Goal: Task Accomplishment & Management: Manage account settings

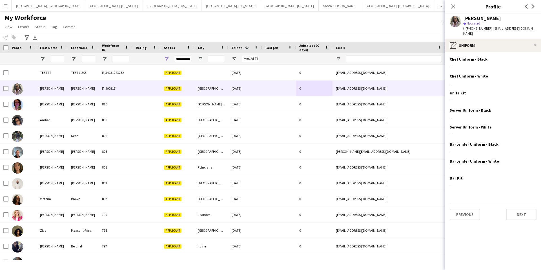
click at [5, 6] on app-icon "Menu" at bounding box center [5, 5] width 5 height 5
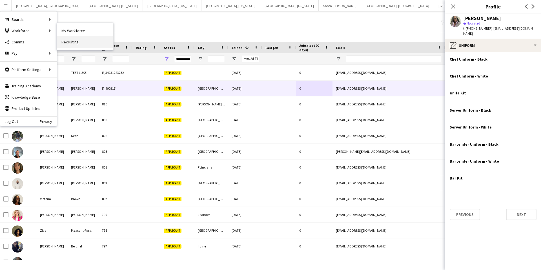
click at [73, 43] on link "Recruiting" at bounding box center [85, 41] width 56 height 11
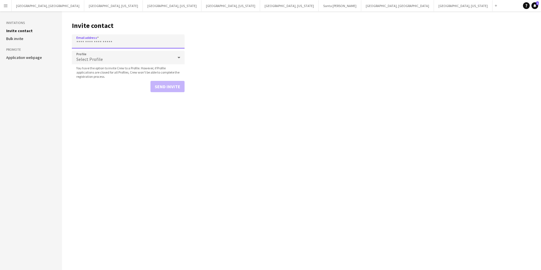
click at [120, 44] on input "Email address" at bounding box center [128, 41] width 113 height 14
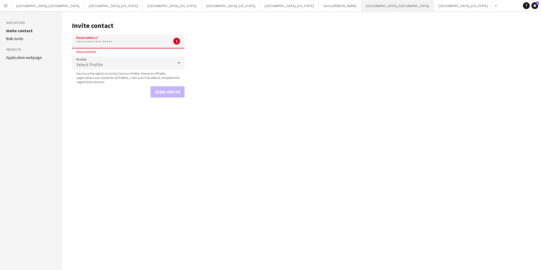
paste input "**********"
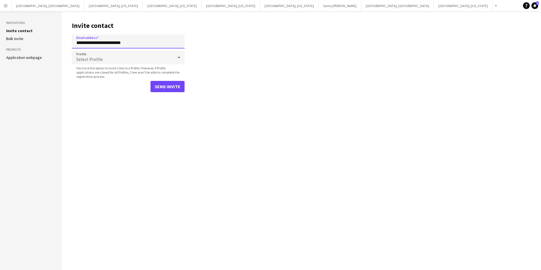
type input "**********"
click at [165, 85] on button "Send invite" at bounding box center [167, 86] width 34 height 11
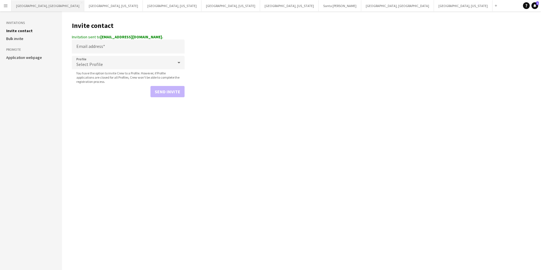
click at [30, 6] on button "[GEOGRAPHIC_DATA], [GEOGRAPHIC_DATA] Close" at bounding box center [48, 5] width 73 height 11
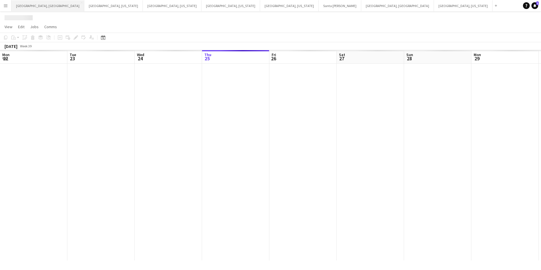
scroll to position [0, 135]
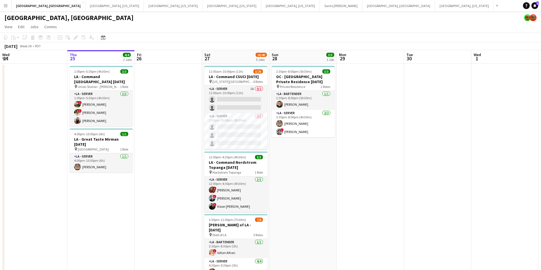
click at [3, 5] on app-icon "Menu" at bounding box center [5, 5] width 5 height 5
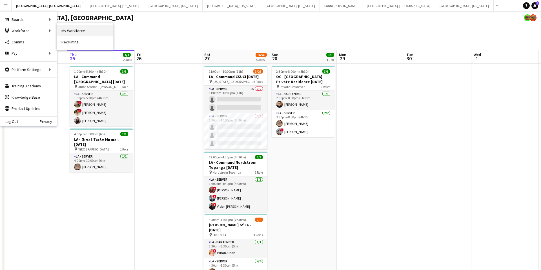
click at [80, 31] on link "My Workforce" at bounding box center [85, 30] width 56 height 11
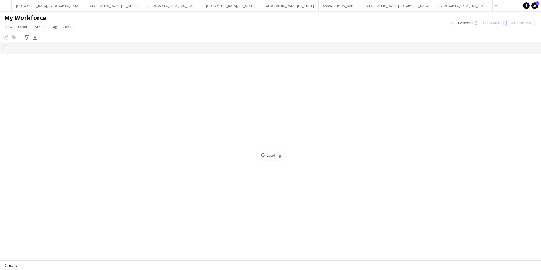
drag, startPoint x: 5, startPoint y: 5, endPoint x: 8, endPoint y: 12, distance: 7.5
click at [5, 5] on app-icon "Menu" at bounding box center [5, 5] width 5 height 5
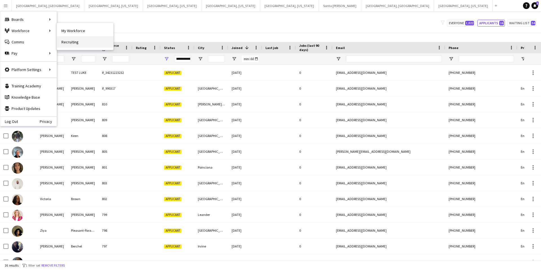
click at [65, 43] on link "Recruiting" at bounding box center [85, 41] width 56 height 11
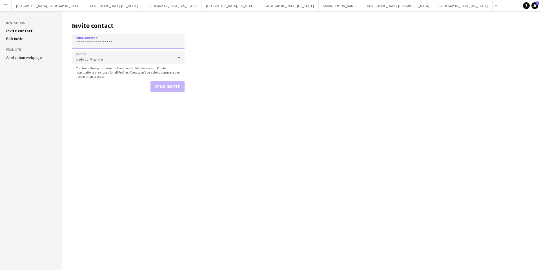
click at [123, 44] on input "Email address" at bounding box center [128, 41] width 113 height 14
paste input "**********"
type input "**********"
click at [172, 87] on button "Send invite" at bounding box center [167, 86] width 34 height 11
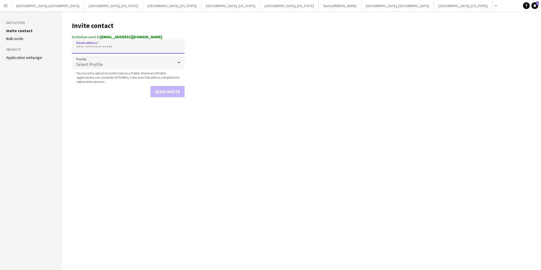
click at [120, 47] on input "Email address" at bounding box center [128, 46] width 113 height 14
paste input "**********"
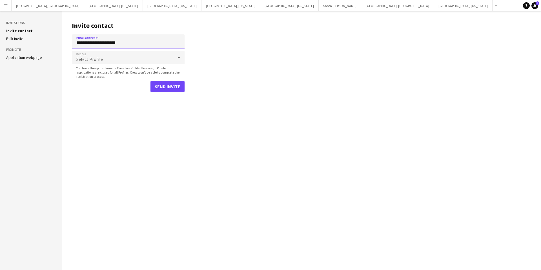
type input "**********"
drag, startPoint x: 168, startPoint y: 86, endPoint x: 172, endPoint y: 85, distance: 4.1
click at [168, 86] on button "Send invite" at bounding box center [167, 86] width 34 height 11
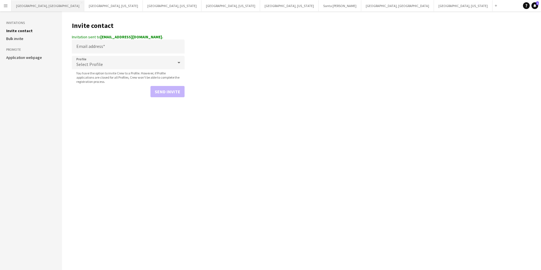
click at [34, 6] on button "[GEOGRAPHIC_DATA], [GEOGRAPHIC_DATA] Close" at bounding box center [48, 5] width 73 height 11
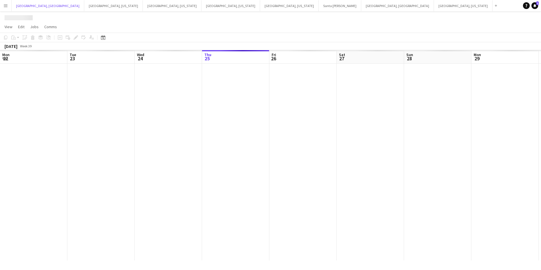
scroll to position [0, 135]
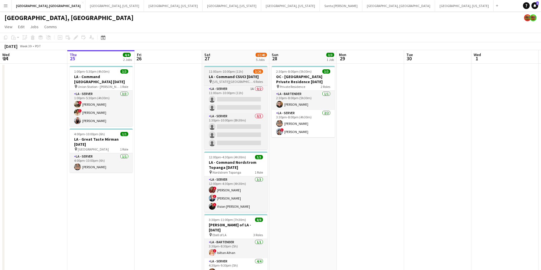
click at [233, 79] on span "[US_STATE][GEOGRAPHIC_DATA]" at bounding box center [232, 81] width 41 height 4
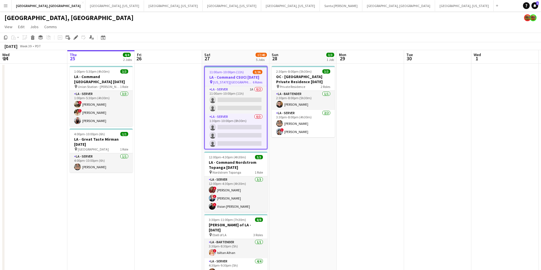
click at [233, 79] on h3 "LA - Command CSUCI [DATE]" at bounding box center [236, 77] width 62 height 5
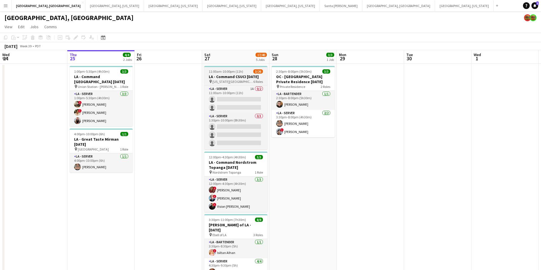
scroll to position [3, 0]
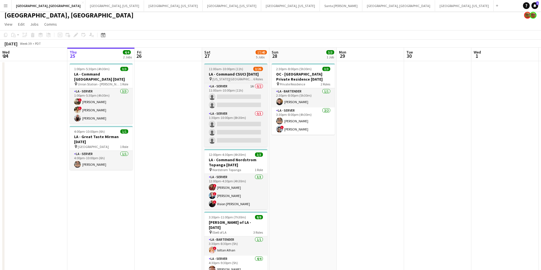
click at [233, 79] on span "[US_STATE][GEOGRAPHIC_DATA]" at bounding box center [232, 79] width 41 height 4
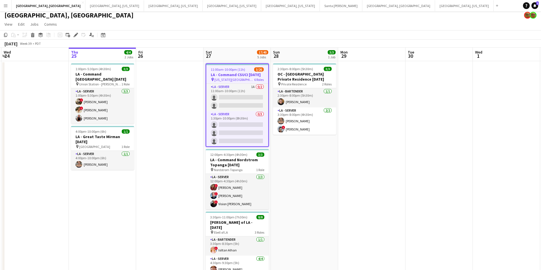
scroll to position [0, 132]
click at [228, 69] on span "11:00am-10:00pm (11h)" at bounding box center [229, 69] width 34 height 4
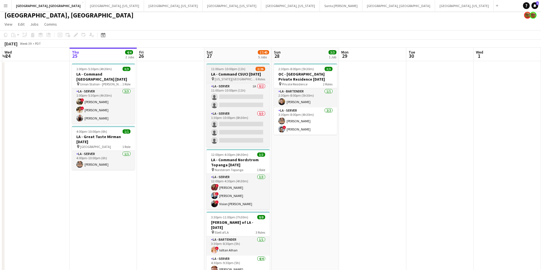
click at [228, 69] on span "11:00am-10:00pm (11h)" at bounding box center [228, 69] width 34 height 4
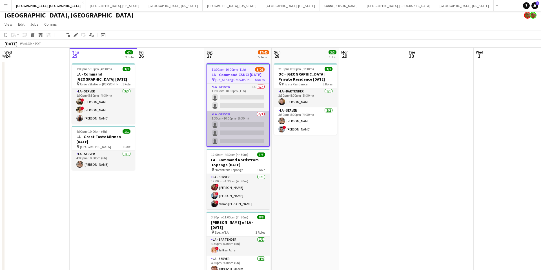
click at [237, 117] on app-card-role "LA - Server 0/3 1:30pm-10:00pm (8h30m) single-neutral-actions single-neutral-ac…" at bounding box center [238, 128] width 62 height 35
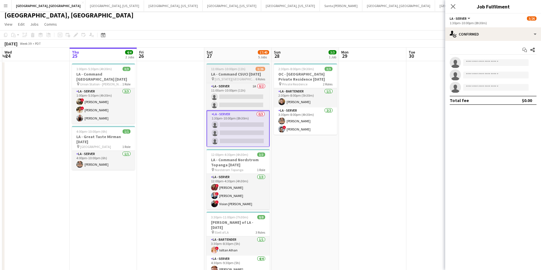
click at [250, 74] on h3 "LA - Command CSUCI [DATE]" at bounding box center [237, 74] width 63 height 5
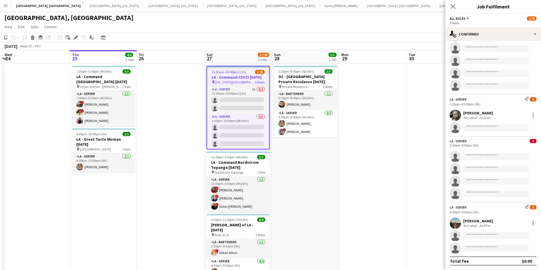
scroll to position [0, 135]
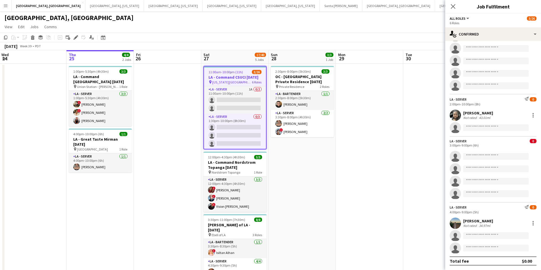
click at [222, 70] on span "11:00am-10:00pm (11h)" at bounding box center [225, 72] width 34 height 4
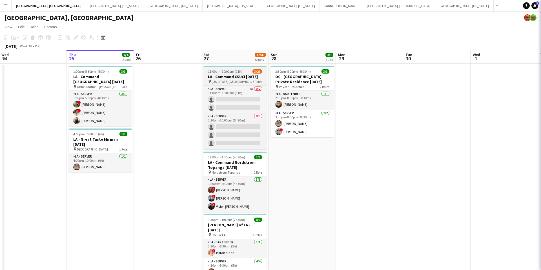
click at [222, 70] on span "11:00am-10:00pm (11h)" at bounding box center [225, 71] width 34 height 4
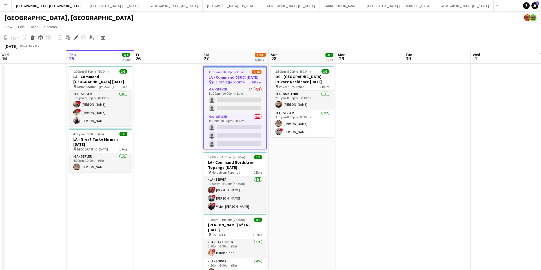
click at [222, 70] on span "11:00am-10:00pm (11h)" at bounding box center [225, 72] width 34 height 4
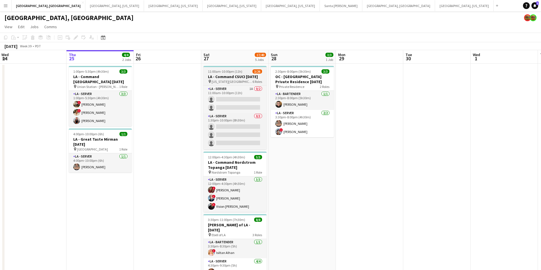
click at [222, 70] on span "11:00am-10:00pm (11h)" at bounding box center [225, 71] width 34 height 4
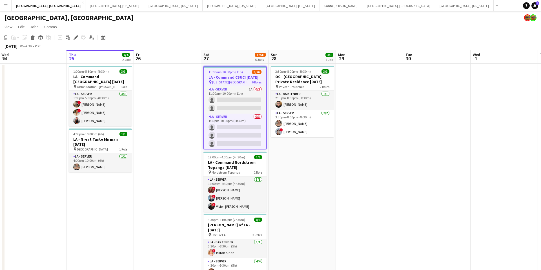
click at [222, 70] on span "11:00am-10:00pm (11h)" at bounding box center [225, 72] width 34 height 4
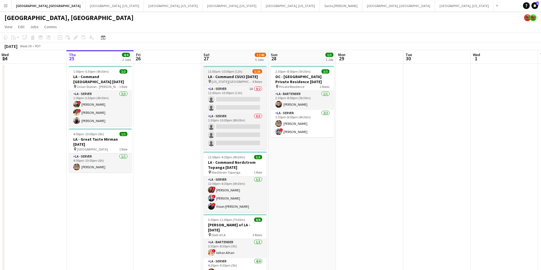
click at [222, 70] on span "11:00am-10:00pm (11h)" at bounding box center [225, 71] width 34 height 4
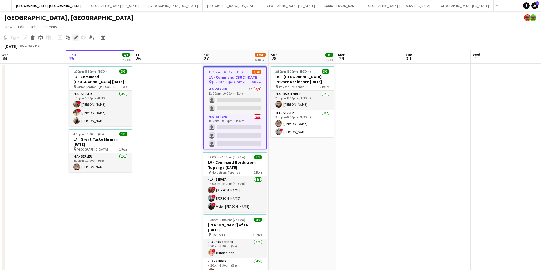
click at [75, 38] on icon at bounding box center [75, 37] width 3 height 3
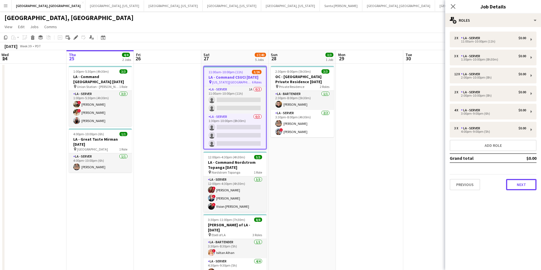
click at [523, 186] on button "Next" at bounding box center [521, 184] width 30 height 11
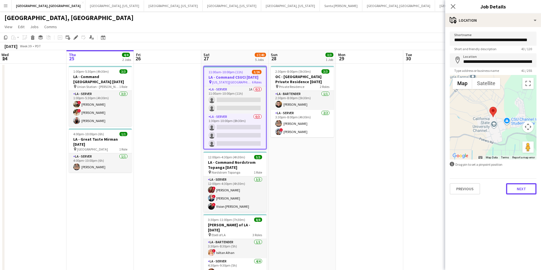
click at [520, 188] on button "Next" at bounding box center [521, 188] width 30 height 11
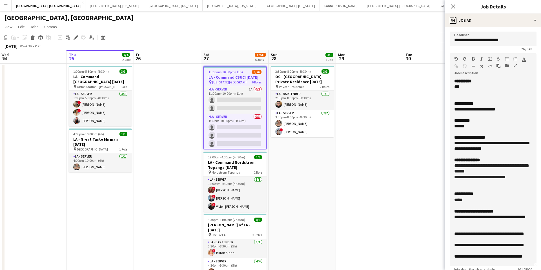
drag, startPoint x: 535, startPoint y: 111, endPoint x: 521, endPoint y: 264, distance: 154.4
click at [521, 264] on div "**********" at bounding box center [493, 172] width 87 height 188
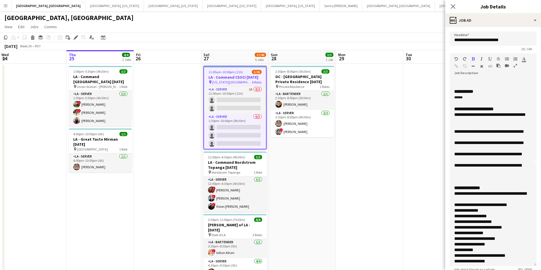
scroll to position [97, 0]
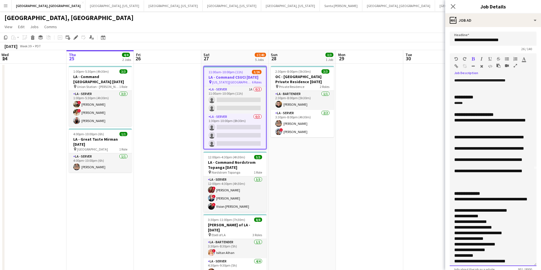
drag, startPoint x: 454, startPoint y: 122, endPoint x: 509, endPoint y: 177, distance: 77.7
click at [509, 177] on div "**********" at bounding box center [493, 172] width 87 height 188
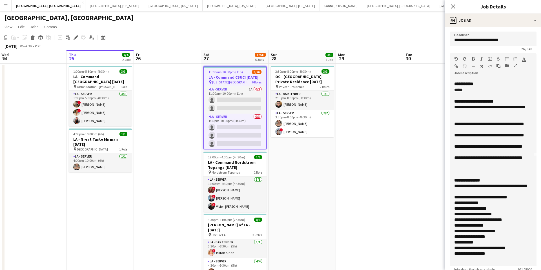
scroll to position [110, 0]
click at [453, 6] on icon at bounding box center [452, 6] width 5 height 5
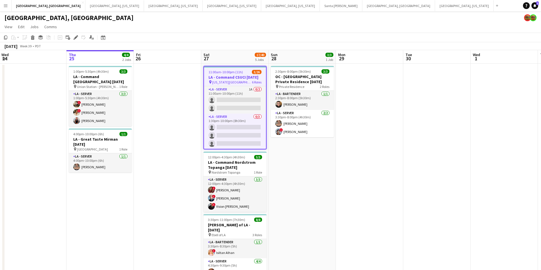
click at [366, 15] on div "[GEOGRAPHIC_DATA], [GEOGRAPHIC_DATA]" at bounding box center [270, 16] width 541 height 11
